Goal: Task Accomplishment & Management: Use online tool/utility

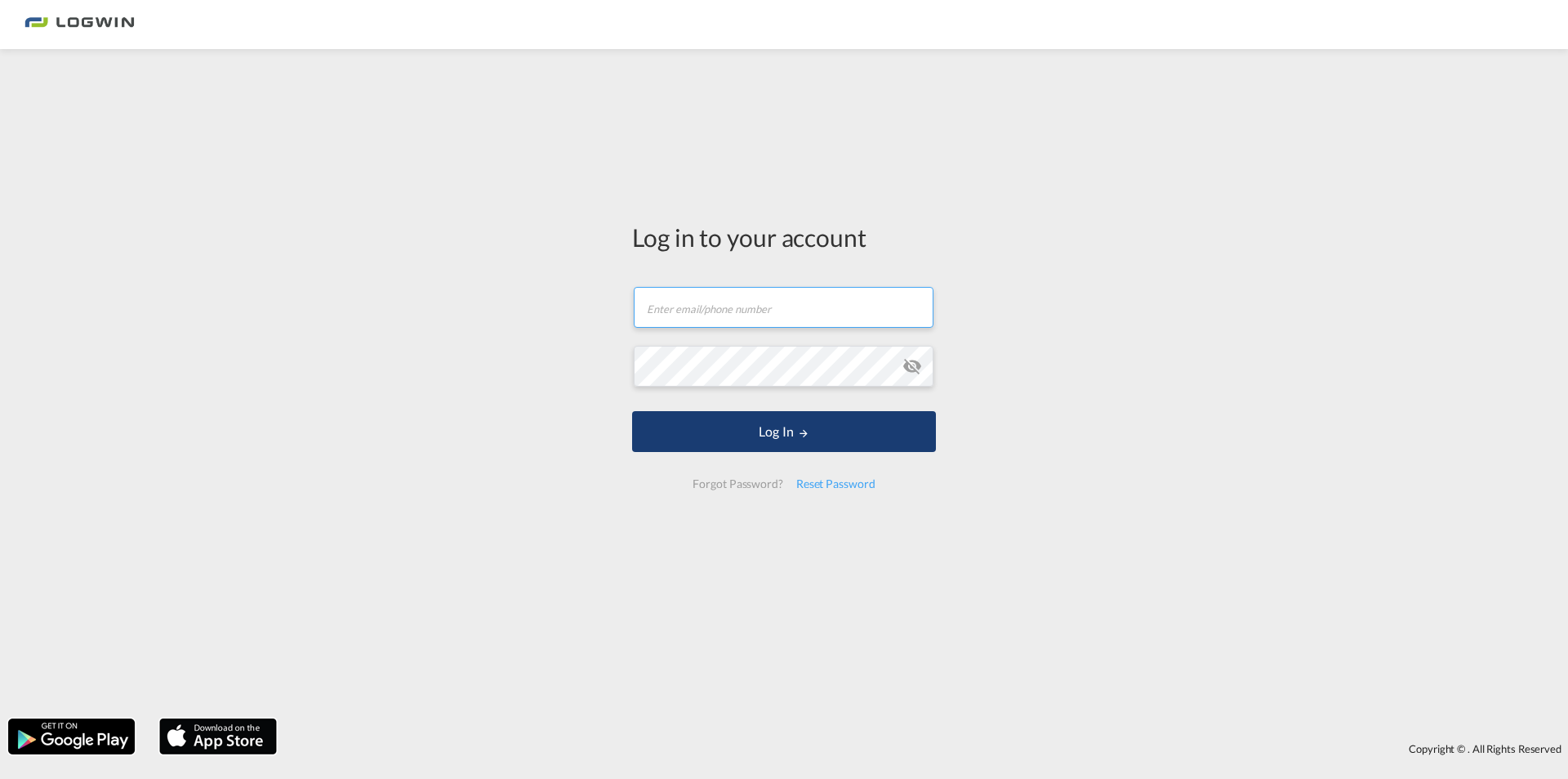
type input "[PERSON_NAME][EMAIL_ADDRESS][DOMAIN_NAME]"
click at [779, 449] on button "Log In" at bounding box center [784, 430] width 304 height 40
